Goal: Check status: Check status

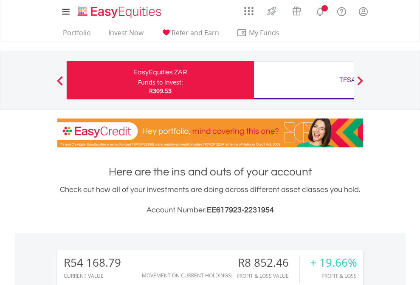
scroll to position [81, 133]
click at [138, 80] on div "Funds to invest:" at bounding box center [160, 82] width 45 height 8
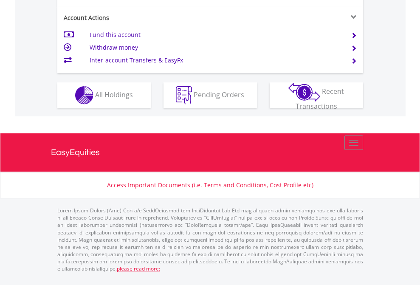
scroll to position [864, 0]
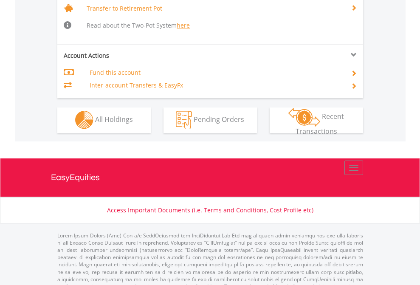
scroll to position [843, 0]
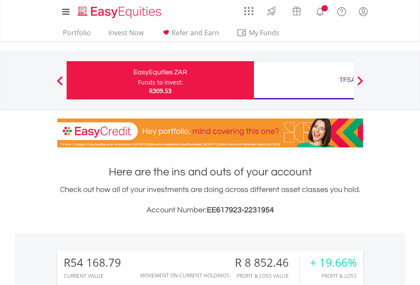
scroll to position [81, 133]
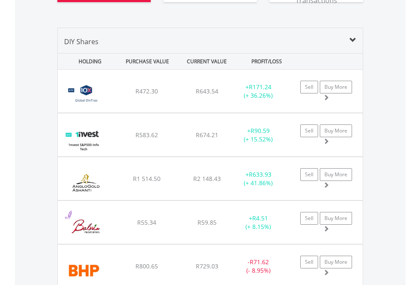
scroll to position [1011, 0]
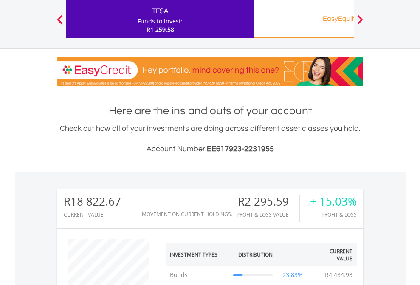
scroll to position [81, 133]
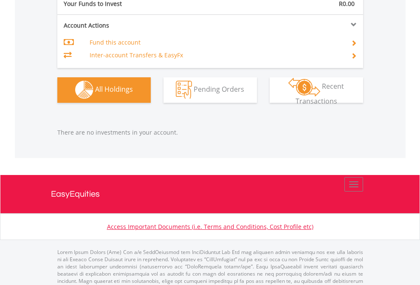
scroll to position [840, 0]
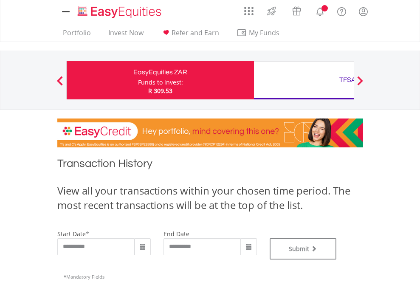
type input "**********"
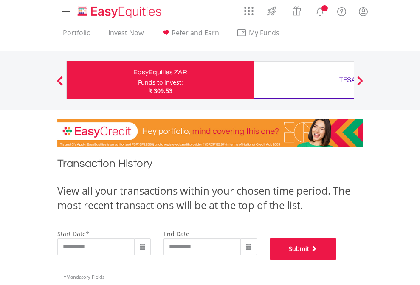
click at [336, 259] on button "Submit" at bounding box center [302, 248] width 67 height 21
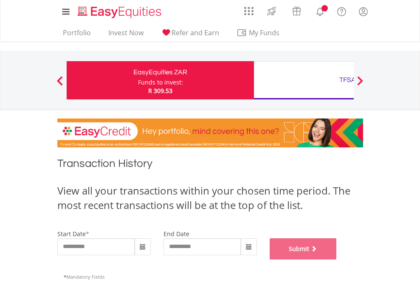
scroll to position [344, 0]
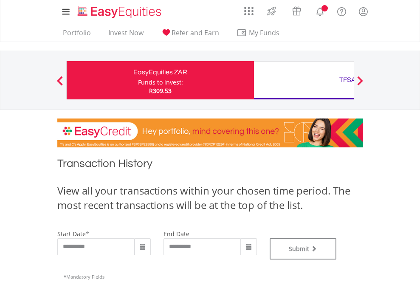
click at [303, 80] on div "TFSA" at bounding box center [347, 80] width 177 height 12
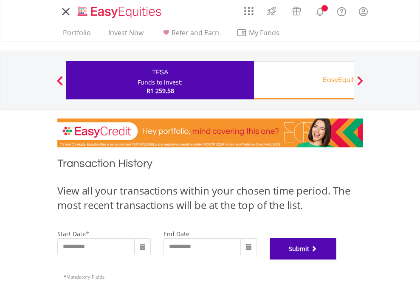
click at [336, 259] on button "Submit" at bounding box center [302, 248] width 67 height 21
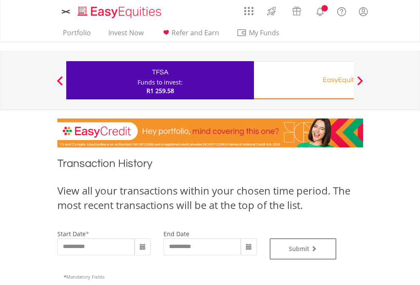
click at [303, 80] on div "EasyEquities RA" at bounding box center [347, 80] width 177 height 12
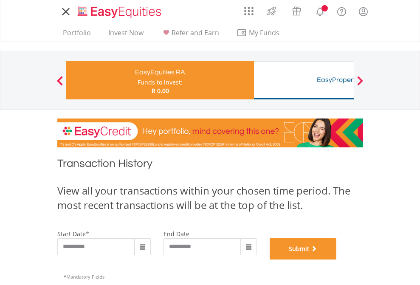
click at [336, 259] on button "Submit" at bounding box center [302, 248] width 67 height 21
